Goal: Task Accomplishment & Management: Use online tool/utility

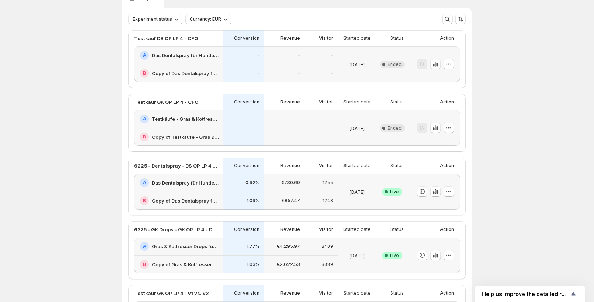
scroll to position [100, 0]
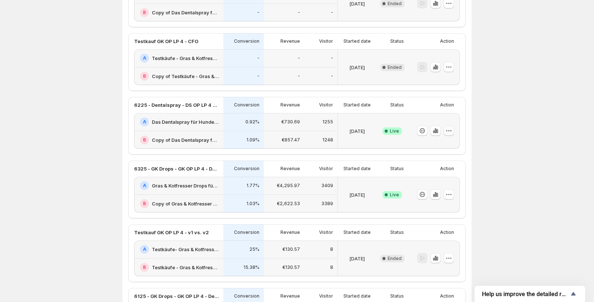
click at [450, 132] on icon "button" at bounding box center [448, 130] width 7 height 7
click at [422, 146] on span "Edit" at bounding box center [423, 146] width 8 height 6
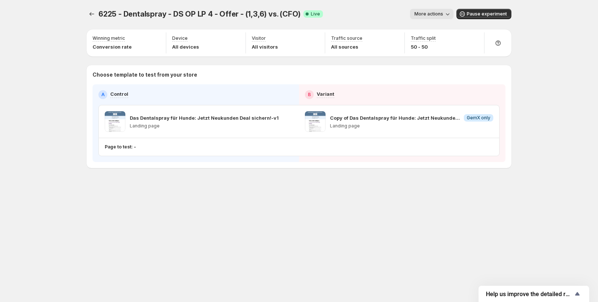
click at [441, 14] on span "More actions" at bounding box center [428, 14] width 29 height 6
click at [88, 12] on icon "Experiments" at bounding box center [91, 13] width 7 height 7
